Goal: Information Seeking & Learning: Learn about a topic

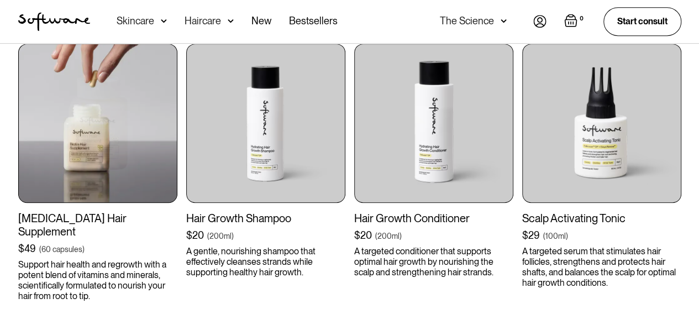
scroll to position [332, 0]
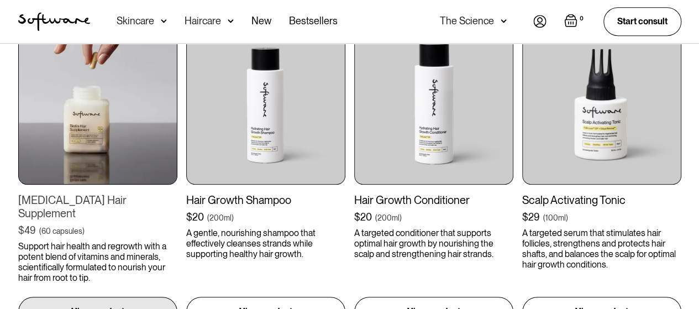
click at [122, 203] on div "[MEDICAL_DATA] Hair Supplement" at bounding box center [97, 206] width 159 height 27
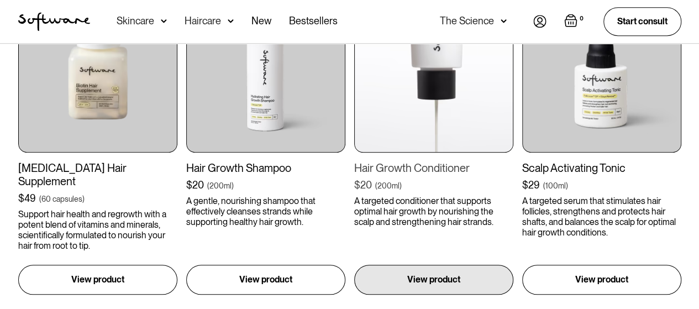
scroll to position [387, 0]
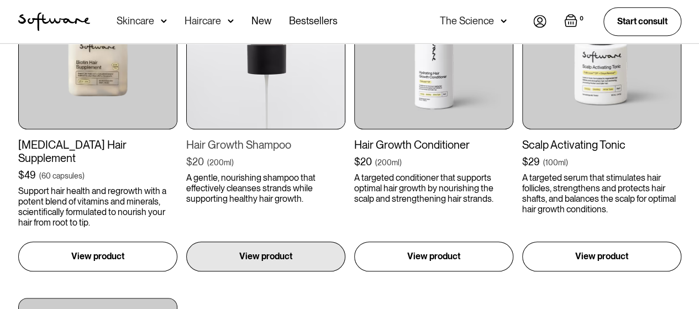
click at [261, 144] on div "Hair Growth Shampoo" at bounding box center [265, 144] width 159 height 13
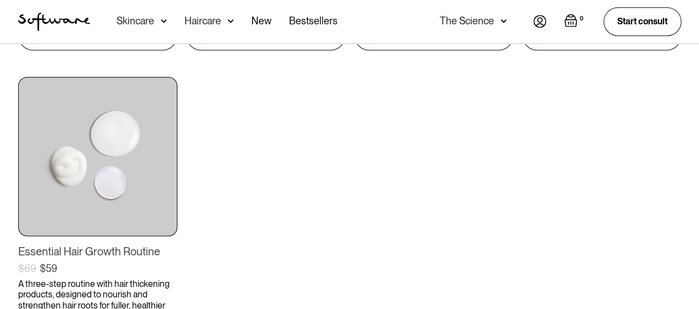
click at [125, 245] on div "Essential Hair Growth Routine" at bounding box center [97, 251] width 159 height 13
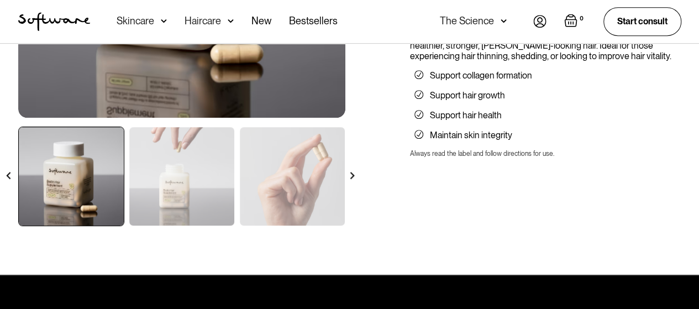
scroll to position [387, 0]
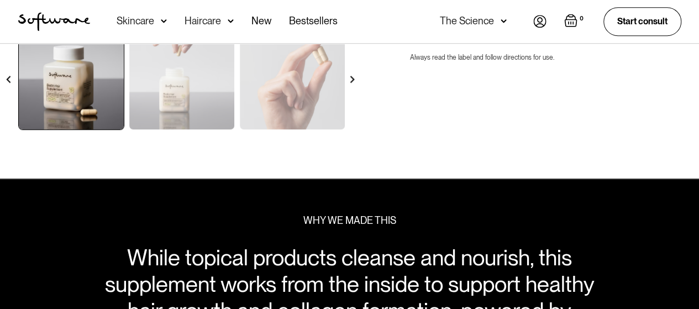
click at [352, 78] on img at bounding box center [352, 79] width 7 height 7
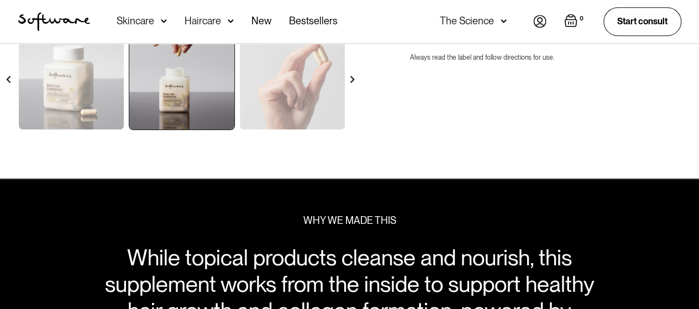
click at [352, 78] on img at bounding box center [352, 79] width 7 height 7
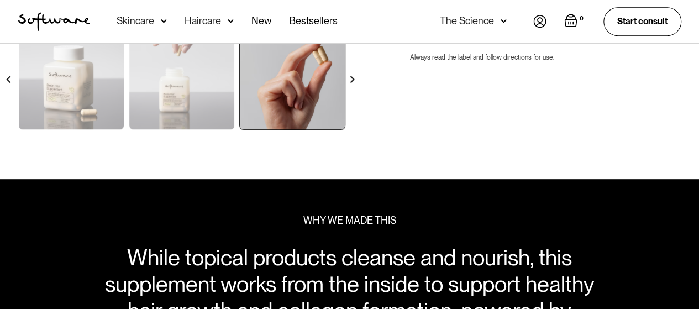
click at [352, 78] on img at bounding box center [352, 79] width 7 height 7
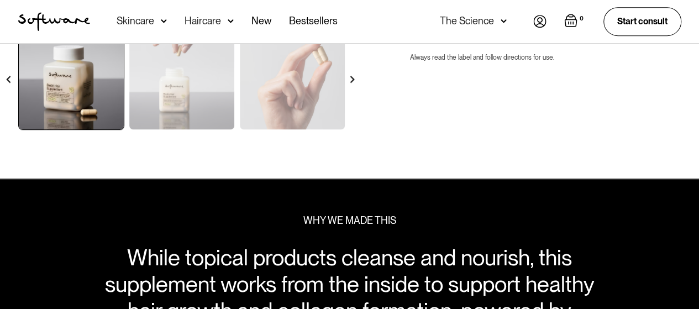
click at [352, 78] on img at bounding box center [352, 79] width 7 height 7
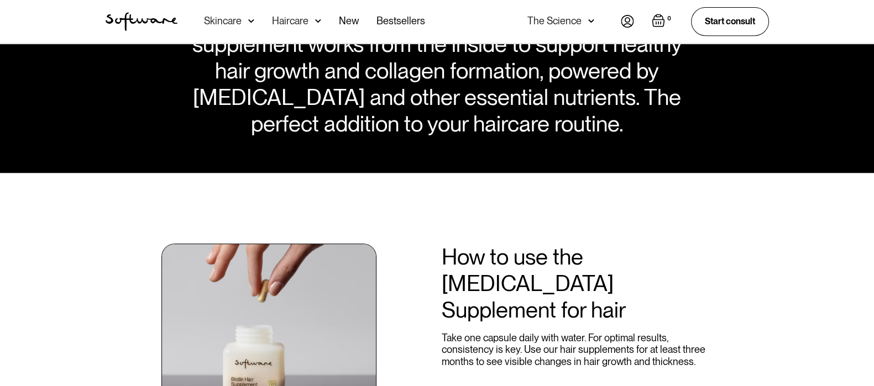
scroll to position [760, 0]
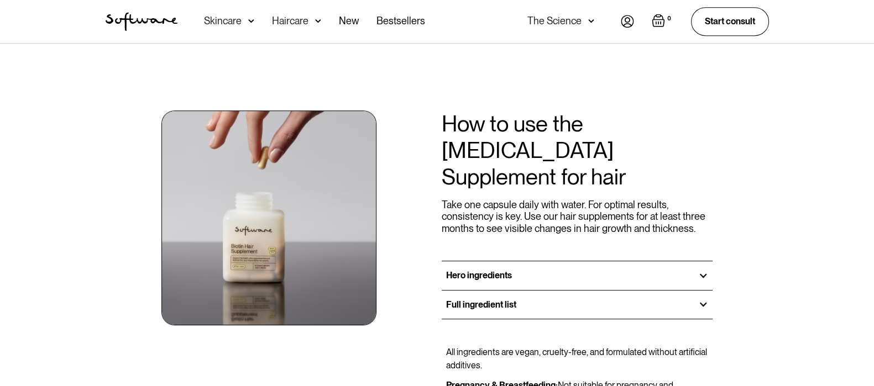
click at [500, 270] on h3 "Hero ingredients" at bounding box center [479, 275] width 66 height 11
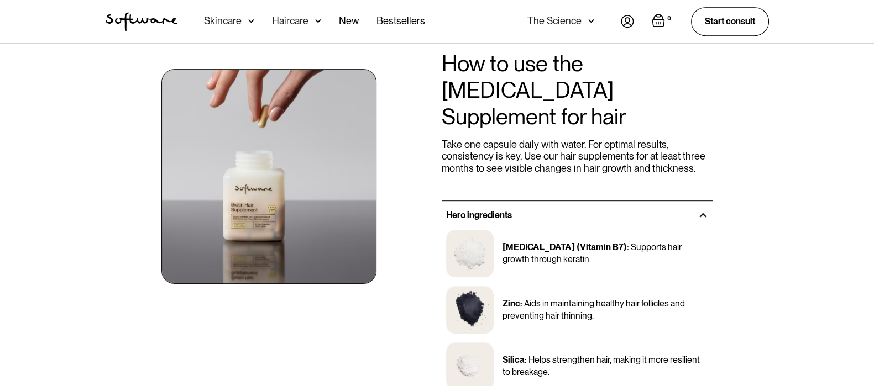
scroll to position [898, 0]
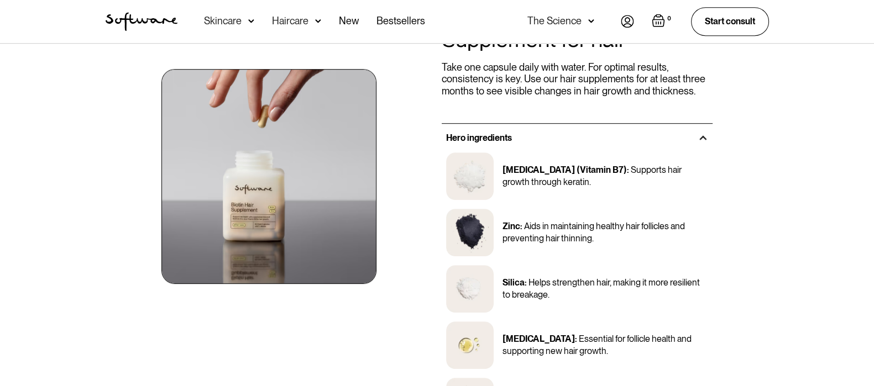
click at [484, 133] on h3 "Hero ingredients" at bounding box center [479, 138] width 66 height 11
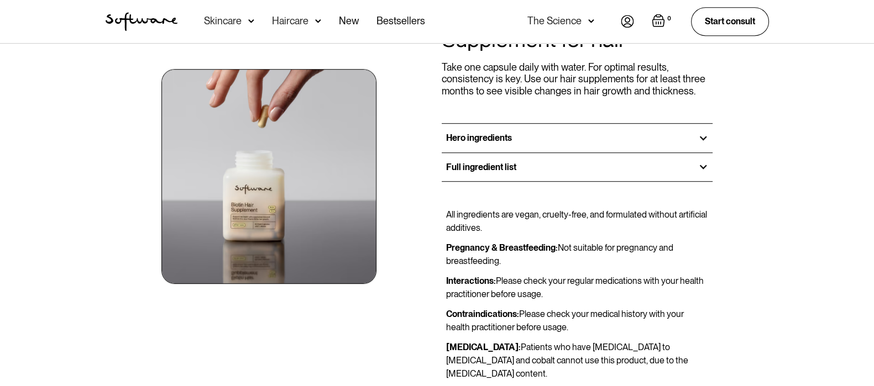
click at [483, 153] on div "Full ingredient list" at bounding box center [577, 167] width 271 height 28
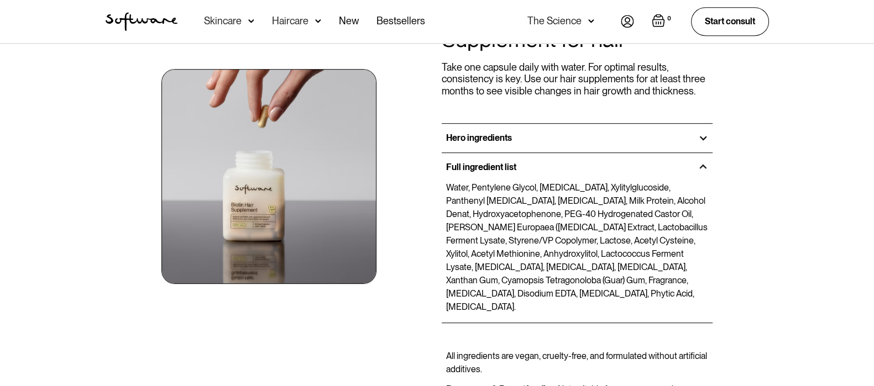
click at [674, 124] on div "Hero ingredients" at bounding box center [577, 138] width 271 height 28
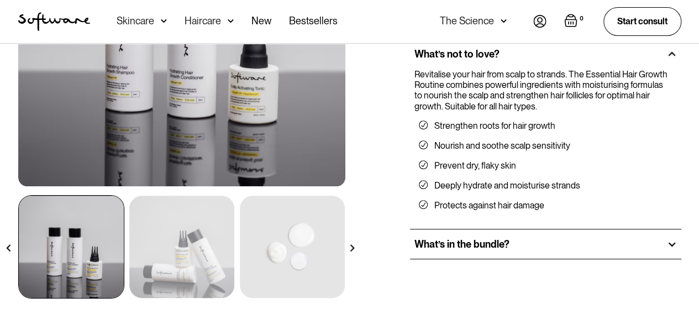
scroll to position [276, 0]
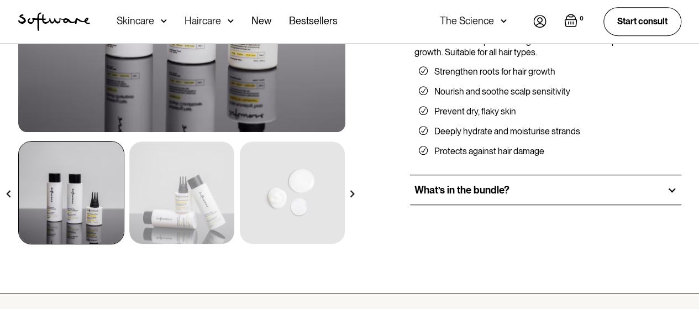
click at [445, 194] on h2 "What’s in the bundle?" at bounding box center [462, 190] width 95 height 12
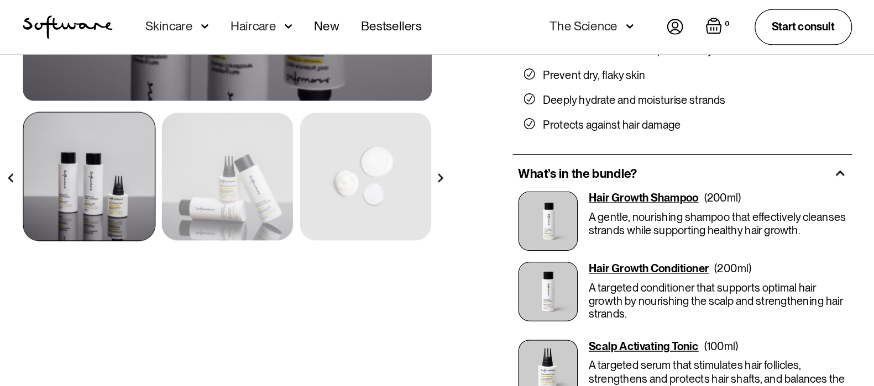
scroll to position [387, 0]
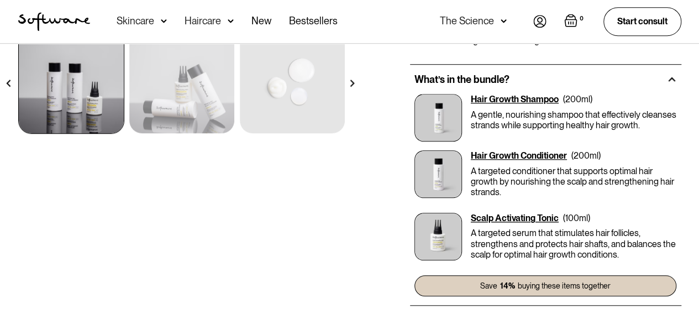
click at [487, 219] on div "Scalp Activating Tonic" at bounding box center [515, 218] width 88 height 11
click at [512, 153] on div "Hair Growth Conditioner" at bounding box center [519, 155] width 96 height 11
click at [526, 102] on div "Hair Growth Shampoo" at bounding box center [515, 99] width 88 height 11
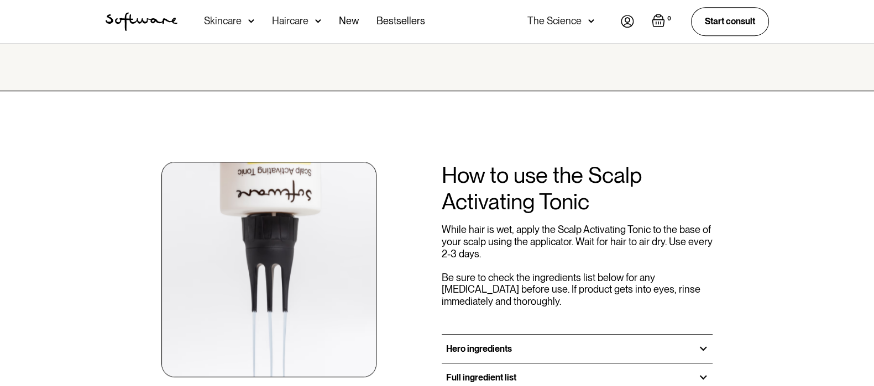
scroll to position [1244, 0]
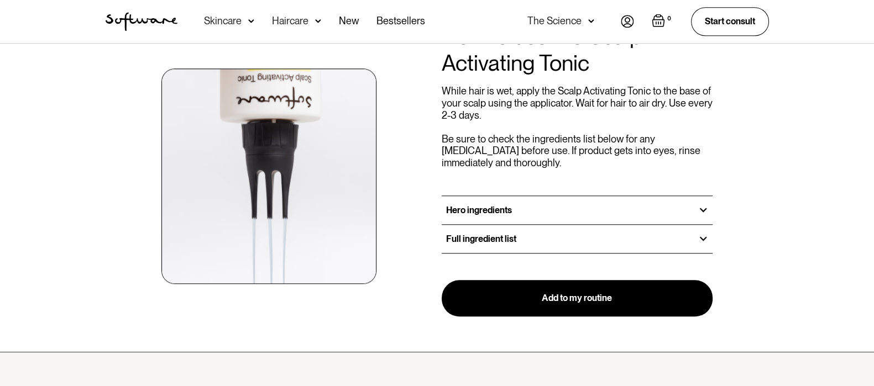
click at [484, 205] on h3 "Hero ingredients" at bounding box center [479, 210] width 66 height 11
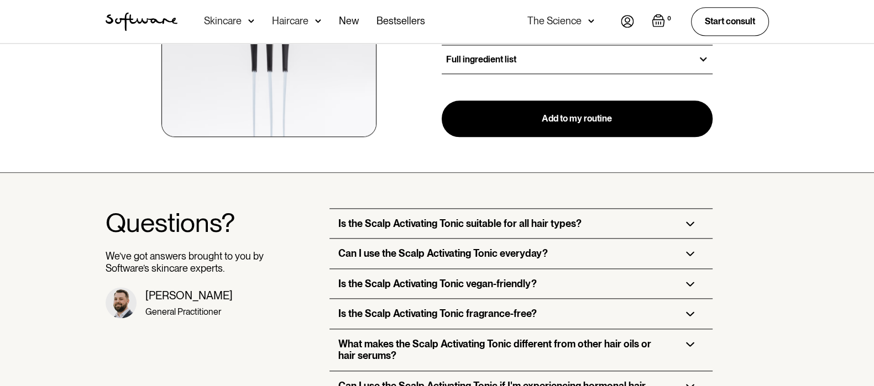
scroll to position [1796, 0]
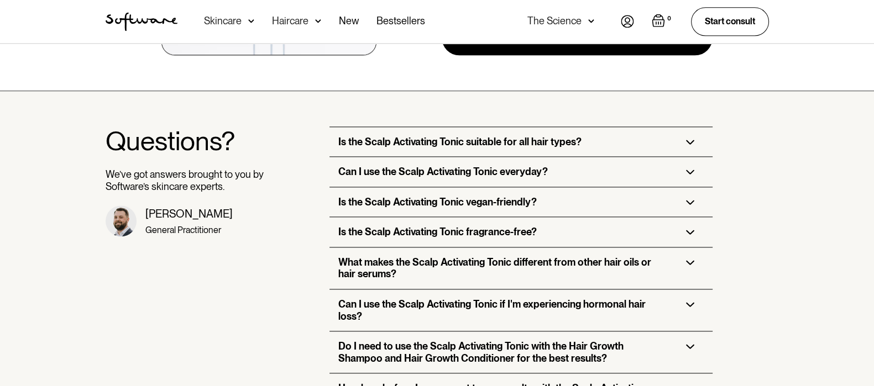
click at [430, 136] on h3 "Is the Scalp Activating Tonic suitable for all hair types?" at bounding box center [459, 142] width 243 height 12
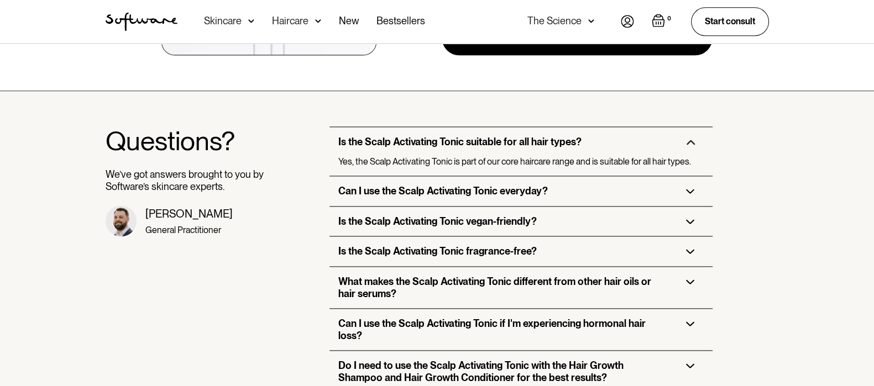
click at [431, 185] on h3 "Can I use the Scalp Activating Tonic everyday?" at bounding box center [442, 191] width 209 height 12
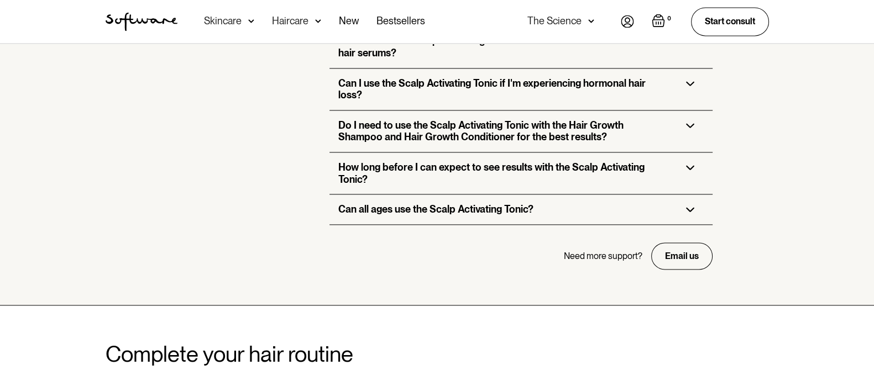
scroll to position [2072, 0]
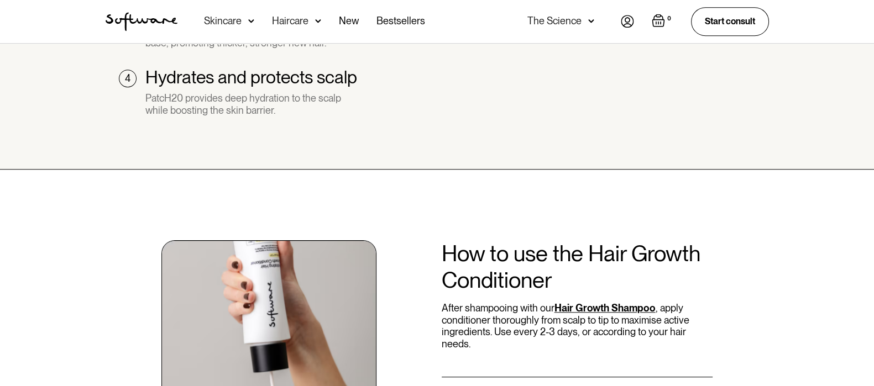
scroll to position [1174, 0]
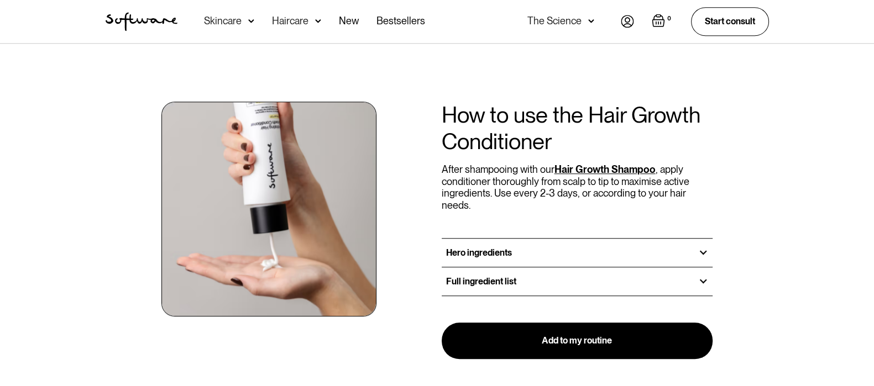
click at [501, 239] on div "Hero ingredients" at bounding box center [577, 253] width 271 height 28
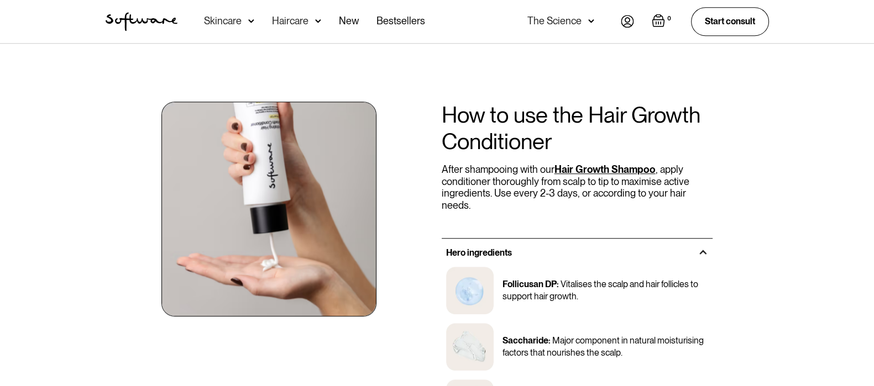
scroll to position [1313, 0]
